Goal: Task Accomplishment & Management: Manage account settings

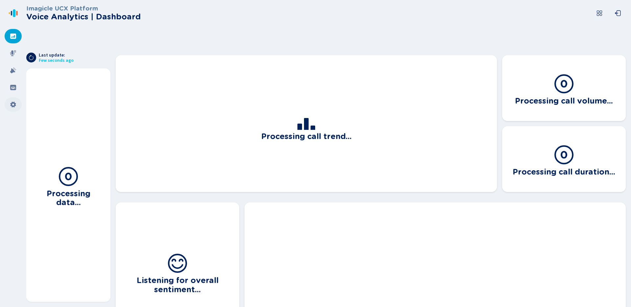
click at [17, 107] on div at bounding box center [13, 104] width 17 height 14
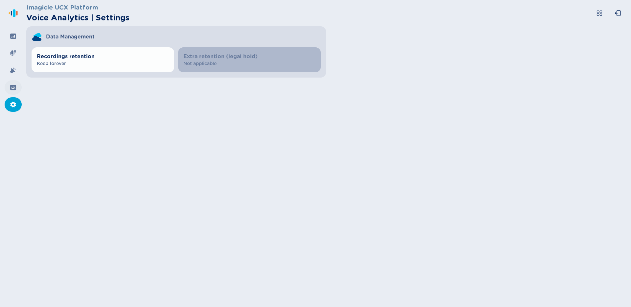
click at [13, 85] on icon at bounding box center [13, 87] width 6 height 5
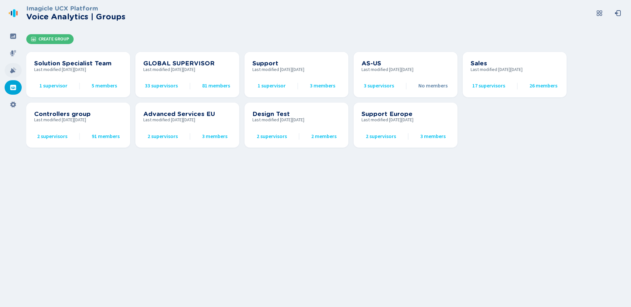
click at [13, 69] on icon at bounding box center [13, 70] width 7 height 7
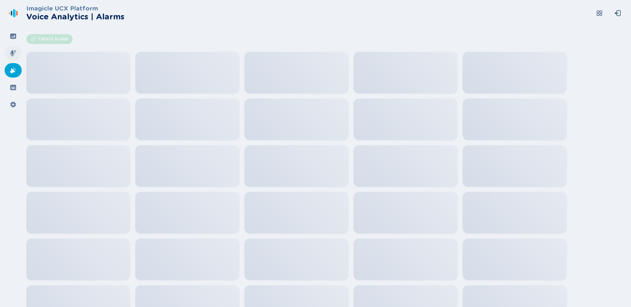
click at [12, 47] on div at bounding box center [13, 53] width 17 height 14
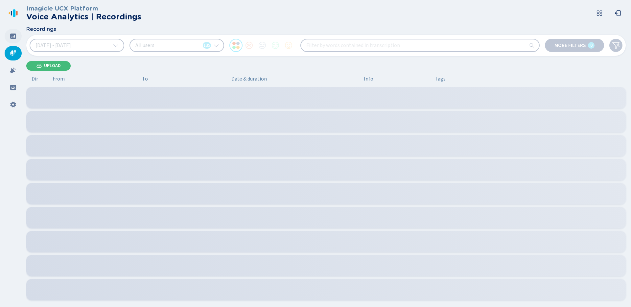
click at [13, 36] on icon at bounding box center [13, 36] width 6 height 5
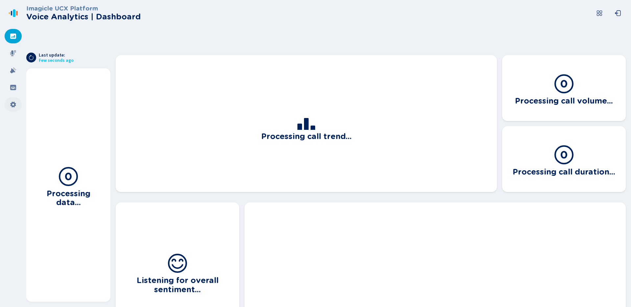
click at [18, 105] on div at bounding box center [13, 104] width 17 height 14
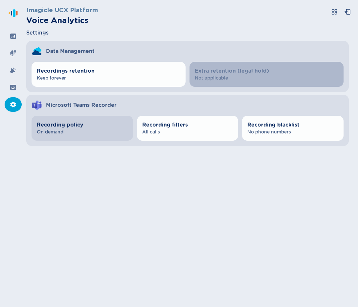
click at [77, 134] on span "On demand" at bounding box center [82, 132] width 91 height 7
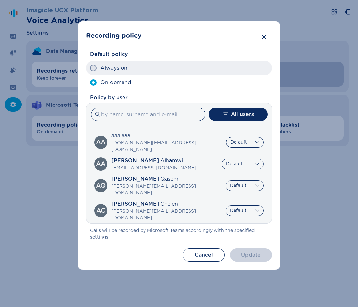
click at [97, 72] on label "Always on" at bounding box center [179, 68] width 186 height 14
click at [90, 68] on input "Always on" at bounding box center [90, 68] width 0 height 0
radio input "true"
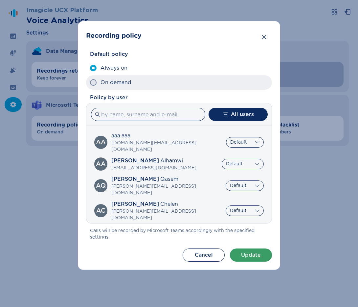
click at [95, 87] on label "On demand" at bounding box center [179, 82] width 186 height 14
click at [90, 83] on input "On demand" at bounding box center [90, 83] width 0 height 0
radio input "true"
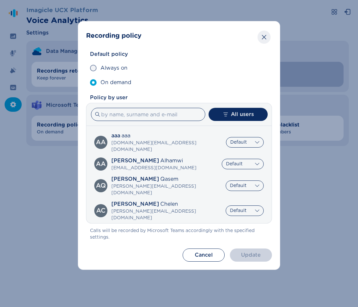
click at [264, 40] on button "Close" at bounding box center [264, 37] width 13 height 13
